Goal: Task Accomplishment & Management: Use online tool/utility

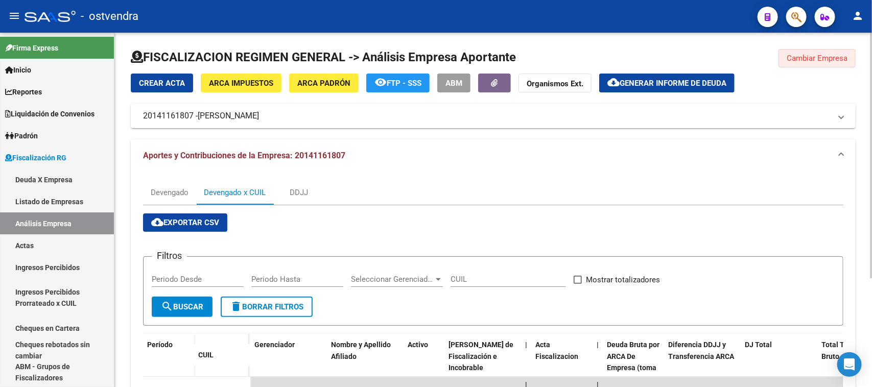
click at [805, 65] on button "Cambiar Empresa" at bounding box center [817, 58] width 77 height 18
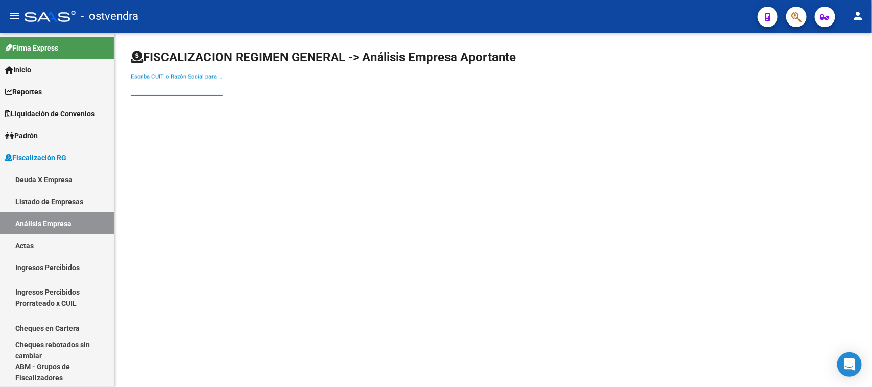
click at [146, 90] on input "Escriba CUIT o Razón Social para buscar" at bounding box center [177, 87] width 92 height 9
paste input "30718245334"
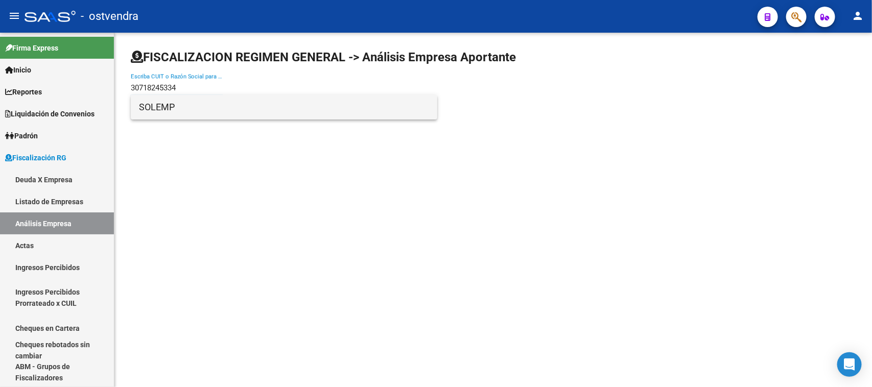
type input "30718245334"
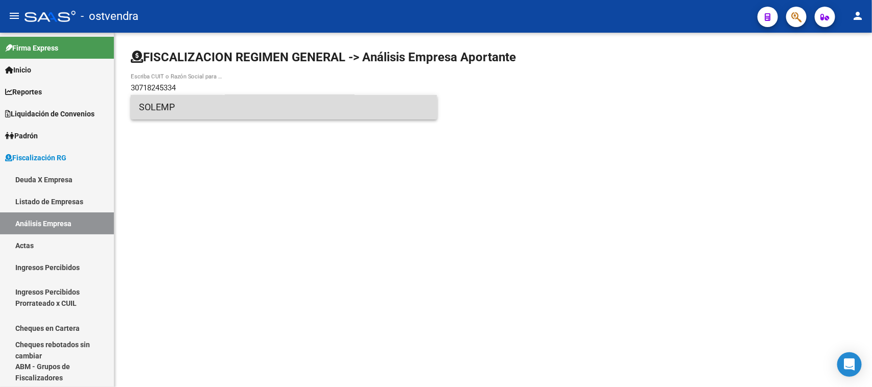
click at [266, 111] on span "SOLEMP" at bounding box center [284, 107] width 290 height 25
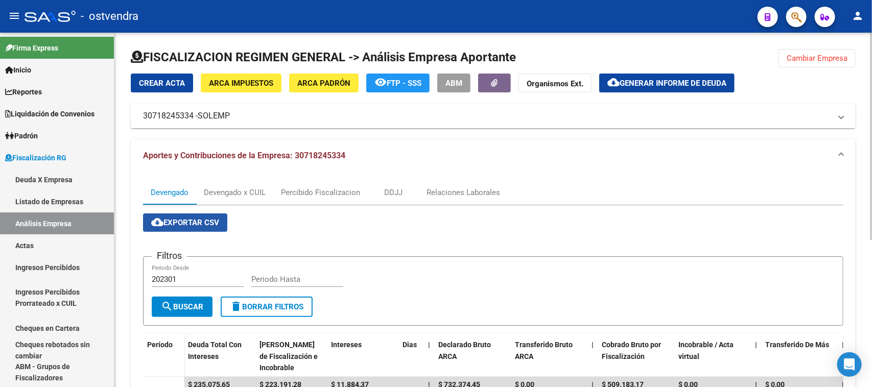
click at [213, 215] on button "cloud_download Exportar CSV" at bounding box center [185, 223] width 84 height 18
click at [241, 193] on div "Devengado x CUIL" at bounding box center [235, 192] width 62 height 11
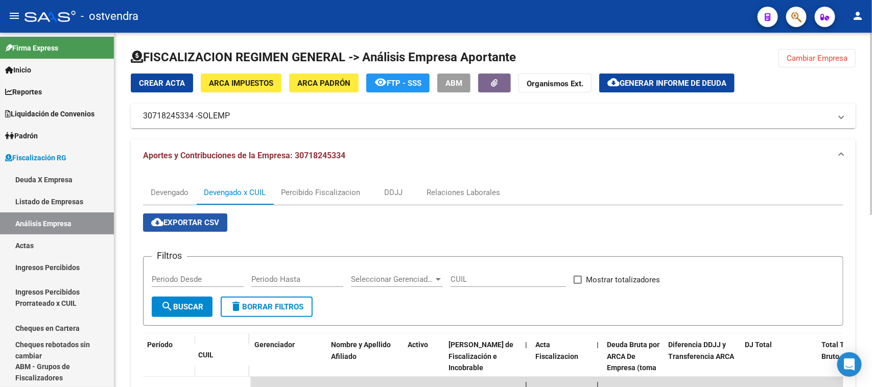
click at [192, 218] on span "cloud_download Exportar CSV" at bounding box center [185, 222] width 68 height 9
click at [672, 83] on span "Generar informe de deuda" at bounding box center [673, 83] width 107 height 9
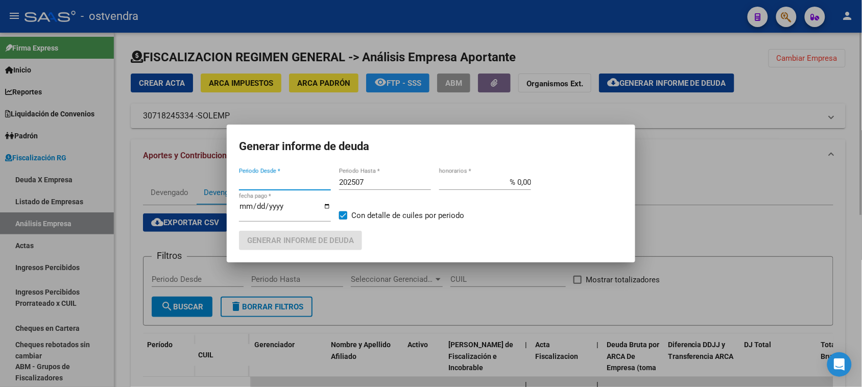
type input "202505"
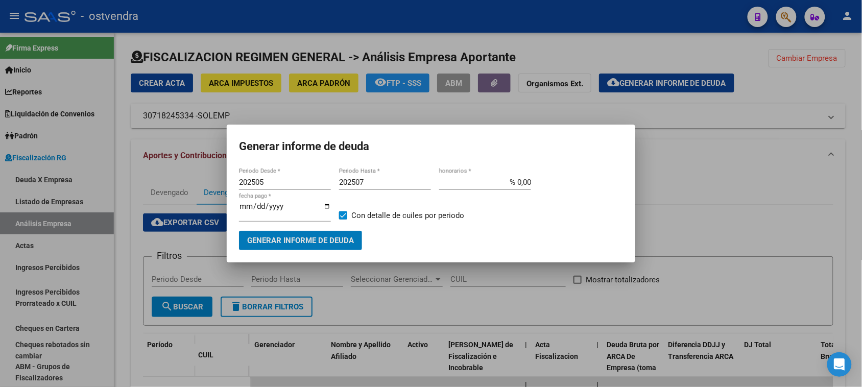
click at [267, 182] on input "202505" at bounding box center [285, 182] width 92 height 9
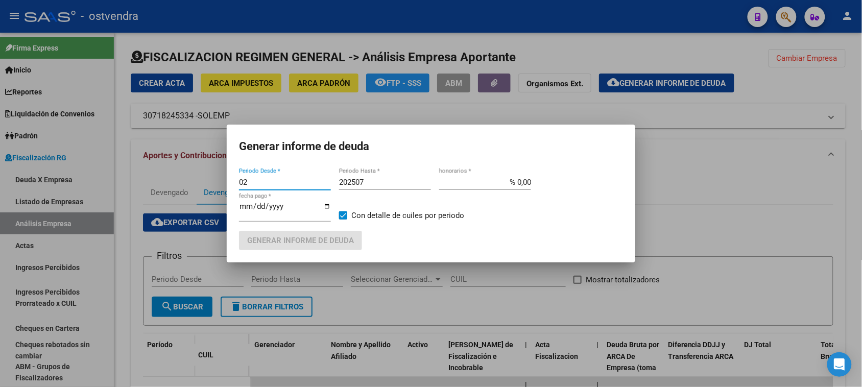
type input "0"
type input "201901"
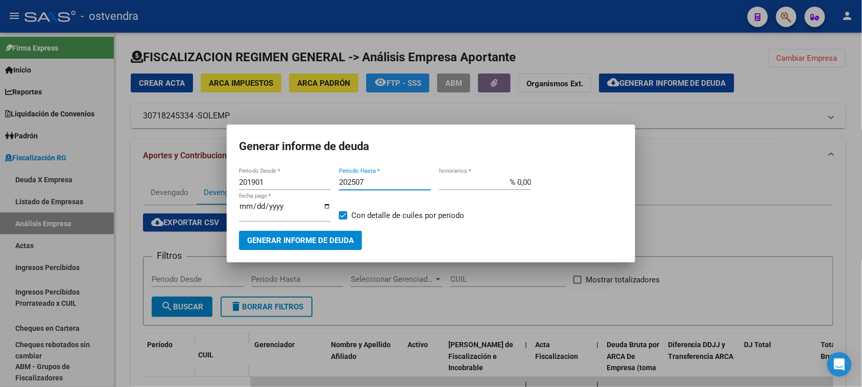
click at [396, 185] on input "202507" at bounding box center [385, 182] width 92 height 9
type input "202509"
click at [257, 200] on div "[DATE] fecha pago *" at bounding box center [285, 211] width 92 height 22
click at [259, 207] on input "[DATE]" at bounding box center [285, 210] width 92 height 16
type input "[DATE]"
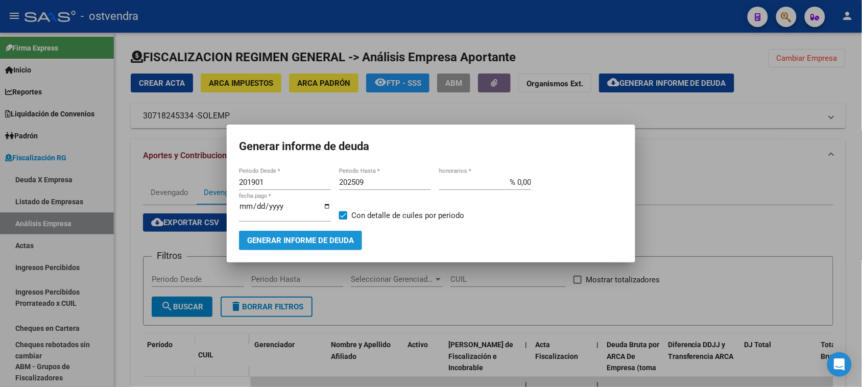
click at [315, 237] on span "Generar informe de deuda" at bounding box center [300, 241] width 107 height 9
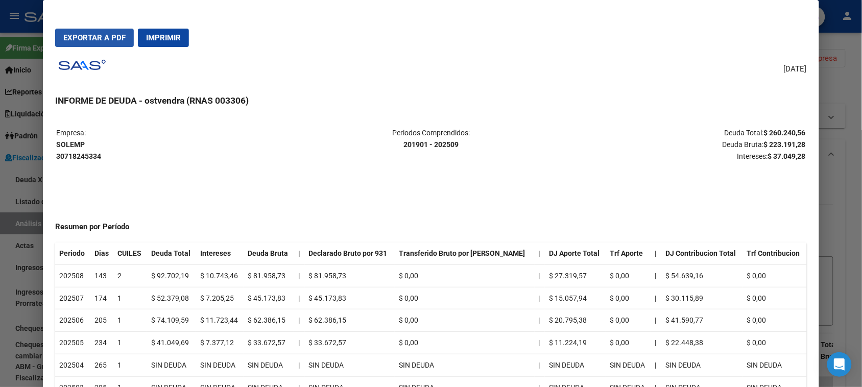
click at [103, 39] on span "Exportar a PDF" at bounding box center [94, 37] width 62 height 9
